Goal: Navigation & Orientation: Find specific page/section

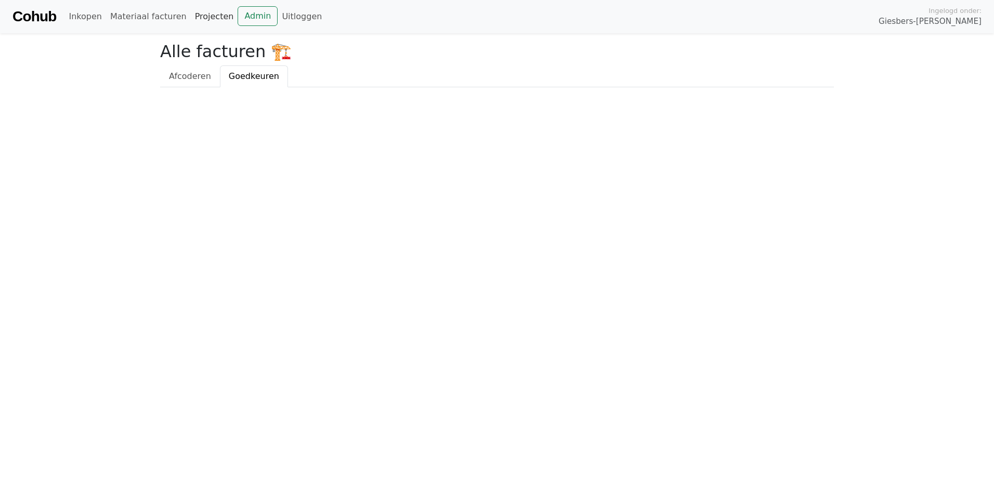
click at [191, 20] on link "Projecten" at bounding box center [214, 16] width 47 height 21
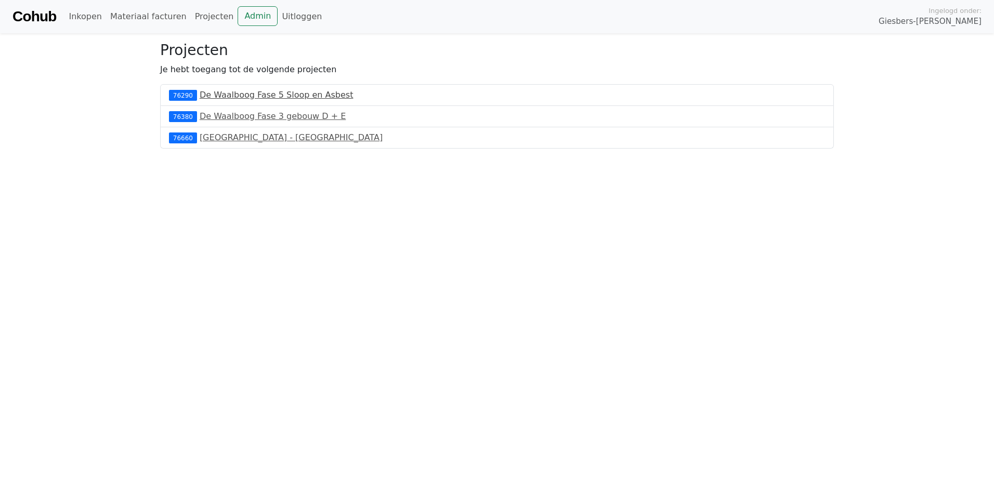
click at [216, 99] on link "De Waalboog Fase 5 Sloop en Asbest" at bounding box center [277, 95] width 154 height 10
click at [213, 97] on link "De Waalboog Fase 5 Sloop en Asbest" at bounding box center [277, 95] width 154 height 10
click at [226, 143] on div "76660 Nijmegen - Lange Vierhout" at bounding box center [497, 137] width 674 height 21
click at [220, 137] on link "[GEOGRAPHIC_DATA] - [GEOGRAPHIC_DATA]" at bounding box center [291, 138] width 183 height 10
click at [118, 18] on link "Materiaal facturen" at bounding box center [148, 16] width 85 height 21
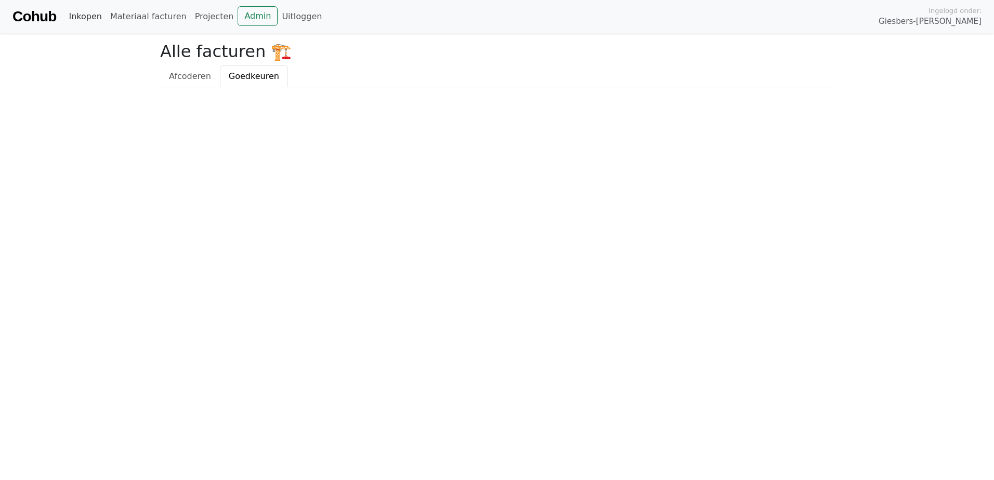
click at [96, 17] on link "Inkopen" at bounding box center [84, 16] width 41 height 21
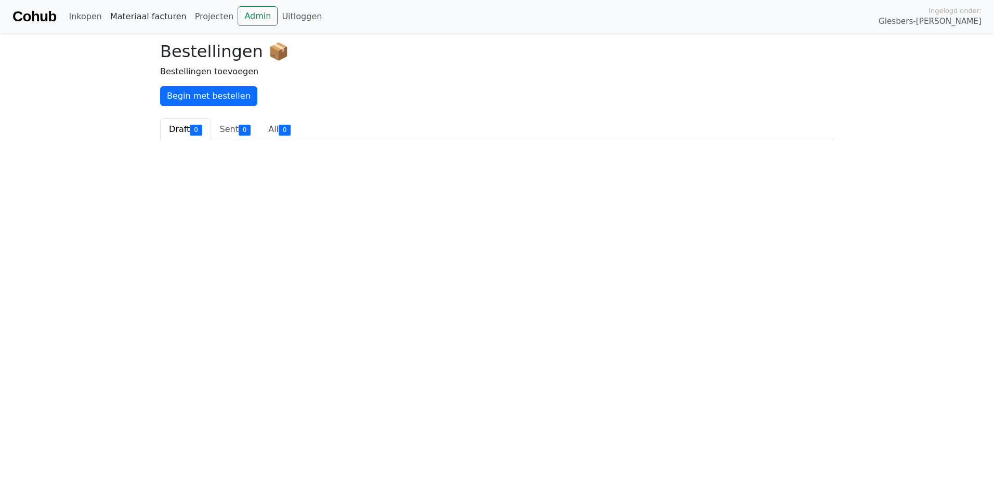
click at [128, 18] on link "Materiaal facturen" at bounding box center [148, 16] width 85 height 21
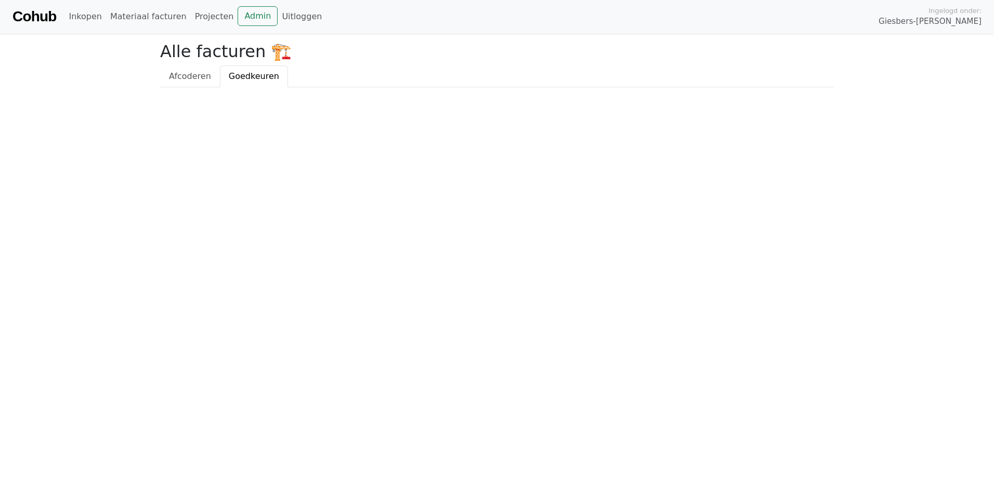
click at [114, 87] on html "Cohub Inkopen Materiaal facturen Projecten Admin Uitloggen Ingelogd onder: Gies…" at bounding box center [497, 43] width 994 height 87
